Goal: Transaction & Acquisition: Download file/media

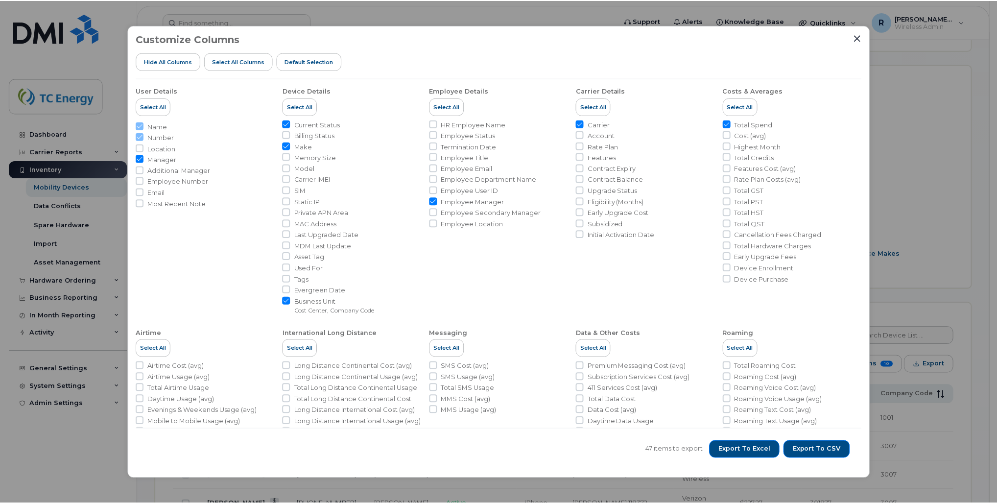
scroll to position [272, 0]
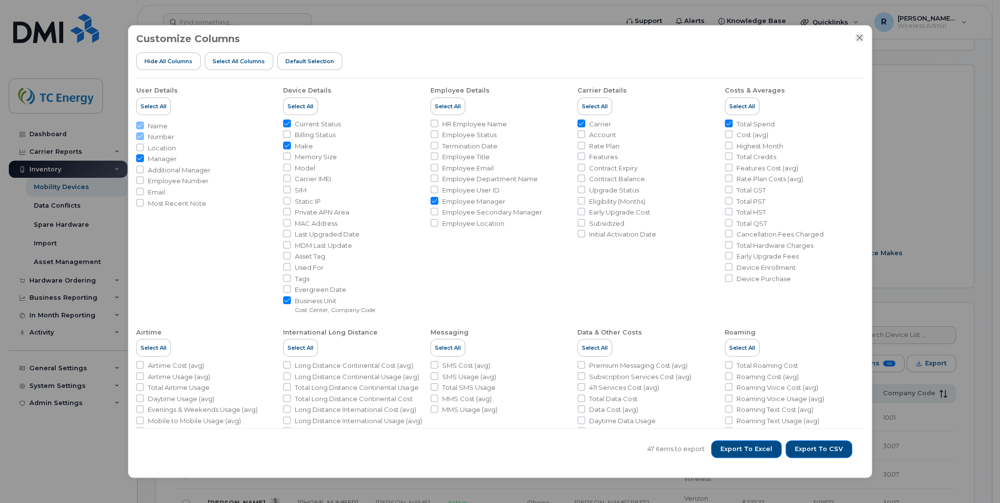
click at [858, 36] on icon "Close" at bounding box center [859, 38] width 8 height 8
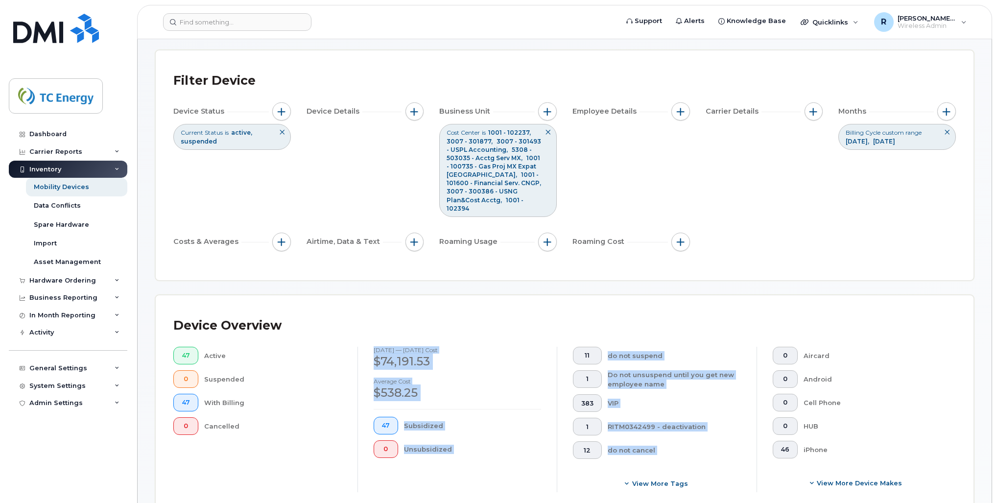
scroll to position [37, 0]
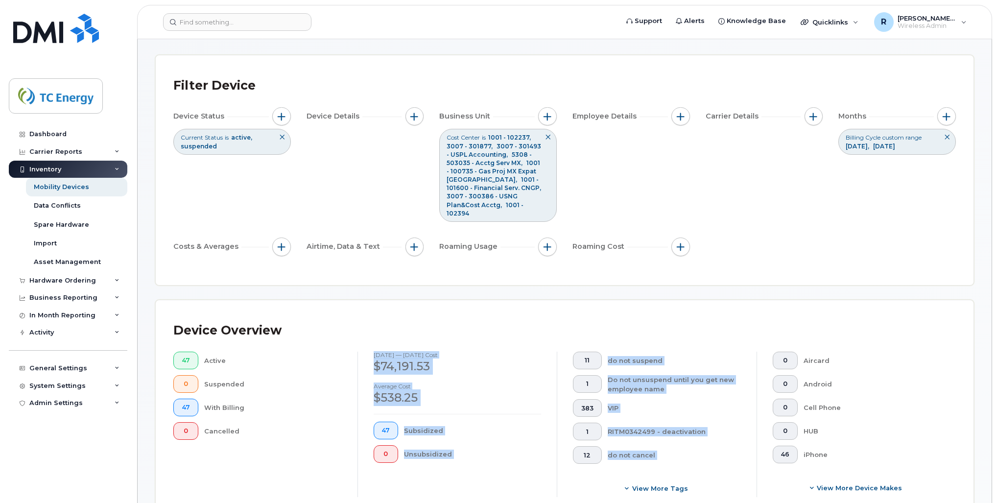
click at [948, 138] on icon at bounding box center [947, 137] width 6 height 6
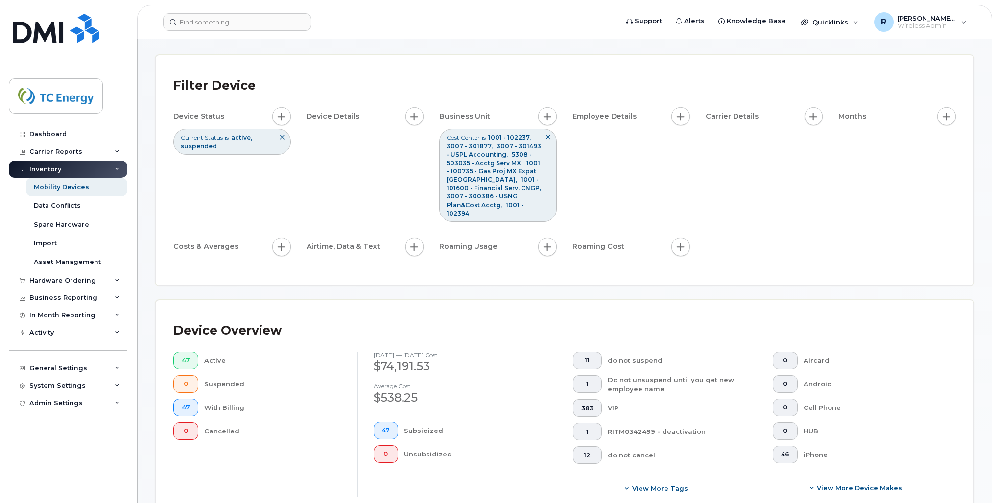
click at [867, 143] on div "Device Status Current Status is active suspended Device Details Business Unit C…" at bounding box center [564, 183] width 782 height 152
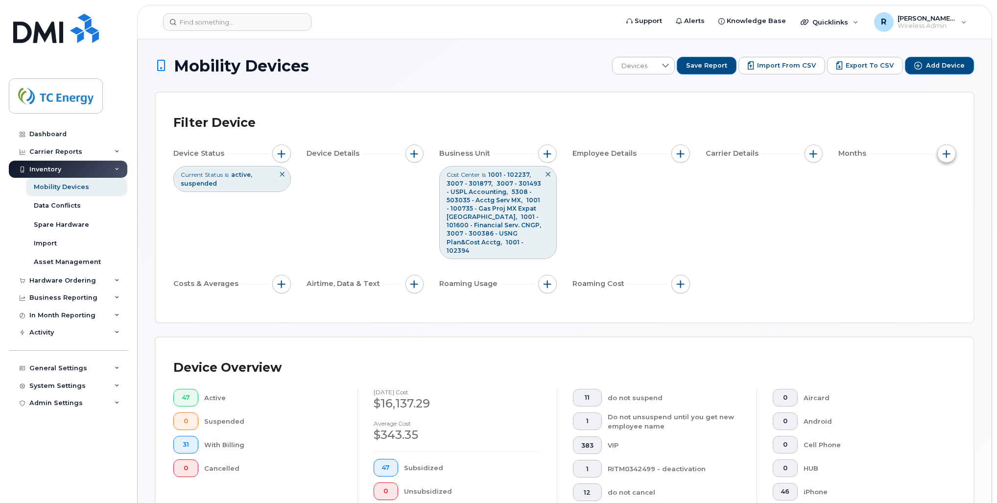
click at [945, 155] on span "button" at bounding box center [946, 154] width 8 height 8
click at [900, 185] on input "Billing Cycle" at bounding box center [897, 183] width 8 height 8
click at [851, 186] on input "Billing Cycle" at bounding box center [849, 183] width 8 height 8
checkbox input "false"
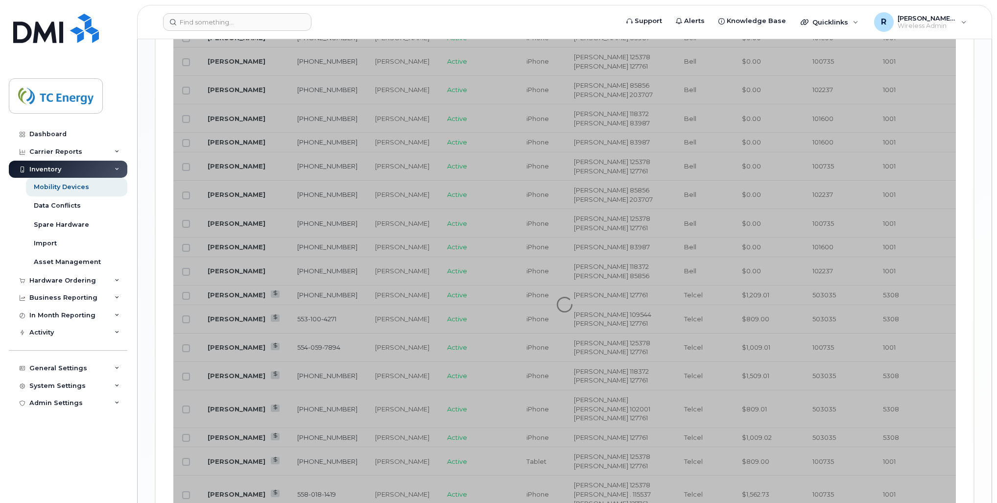
scroll to position [1037, 0]
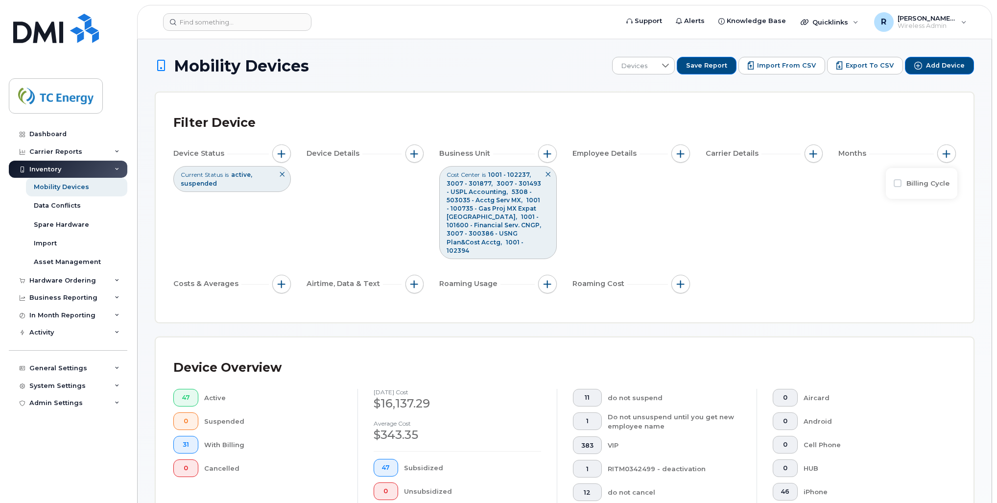
click at [799, 99] on div "Filter Device Device Status Current Status is active suspended Device Details B…" at bounding box center [564, 208] width 817 height 230
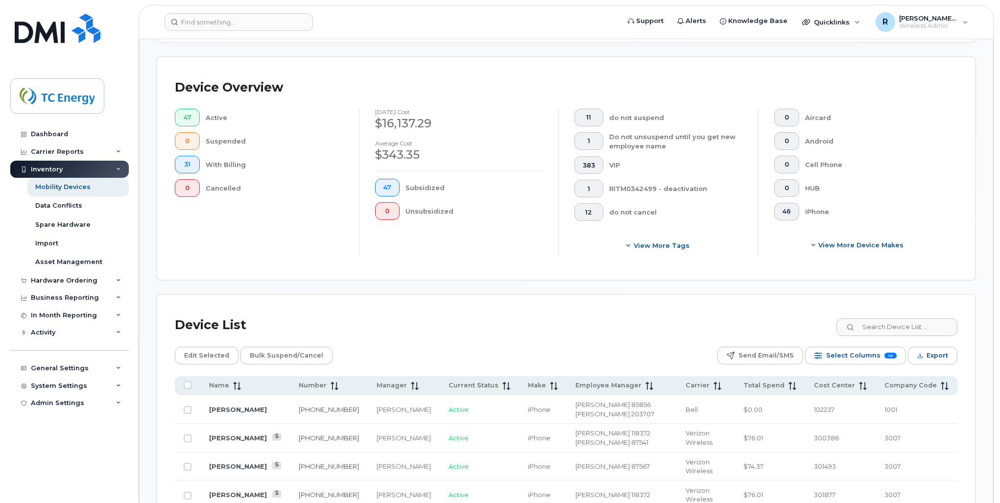
scroll to position [280, 0]
click at [919, 352] on icon "Export" at bounding box center [918, 354] width 0 height 4
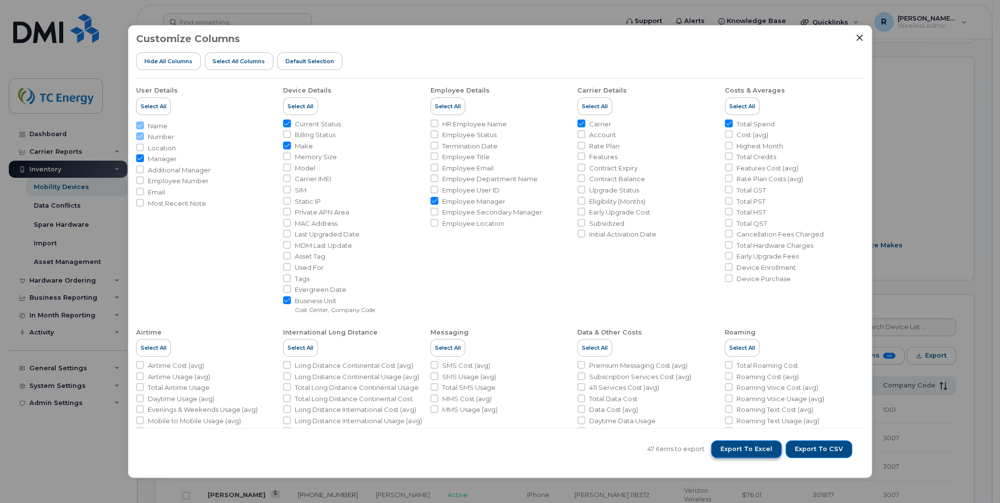
click at [749, 446] on span "Export to Excel" at bounding box center [746, 448] width 52 height 9
